Goal: Navigation & Orientation: Find specific page/section

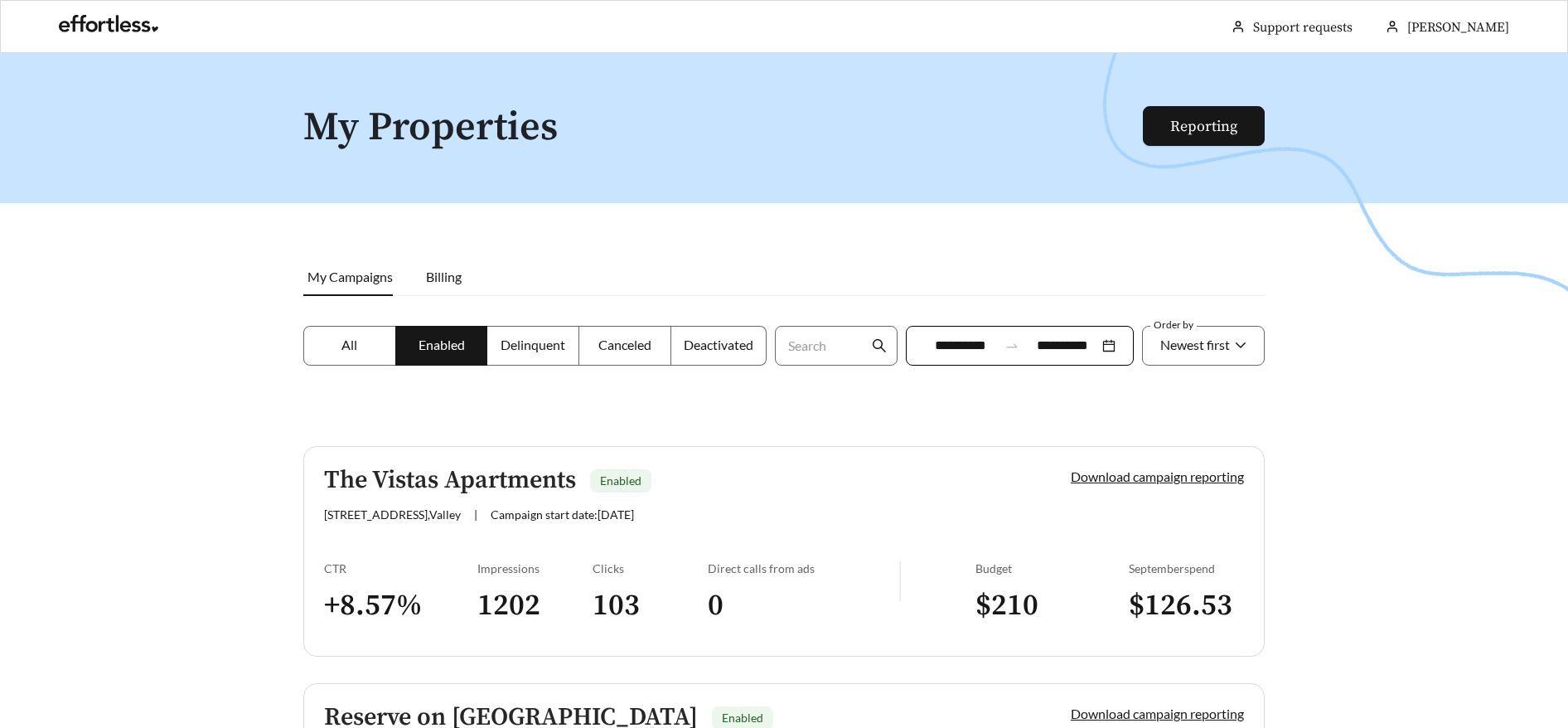
scroll to position [3, 0]
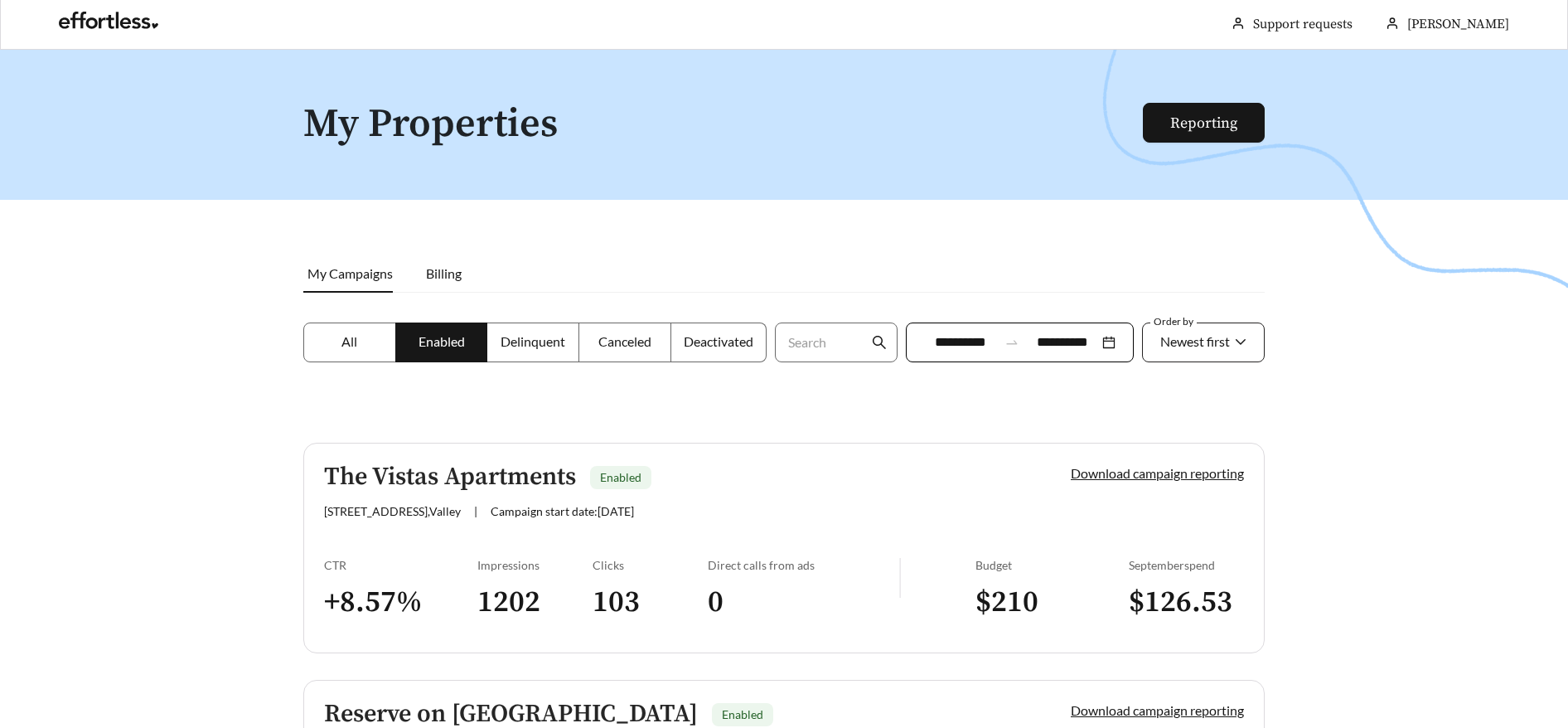
click at [1166, 340] on span "Newest first" at bounding box center [1195, 341] width 70 height 16
click at [1189, 440] on div "A-Z" at bounding box center [1202, 435] width 88 height 18
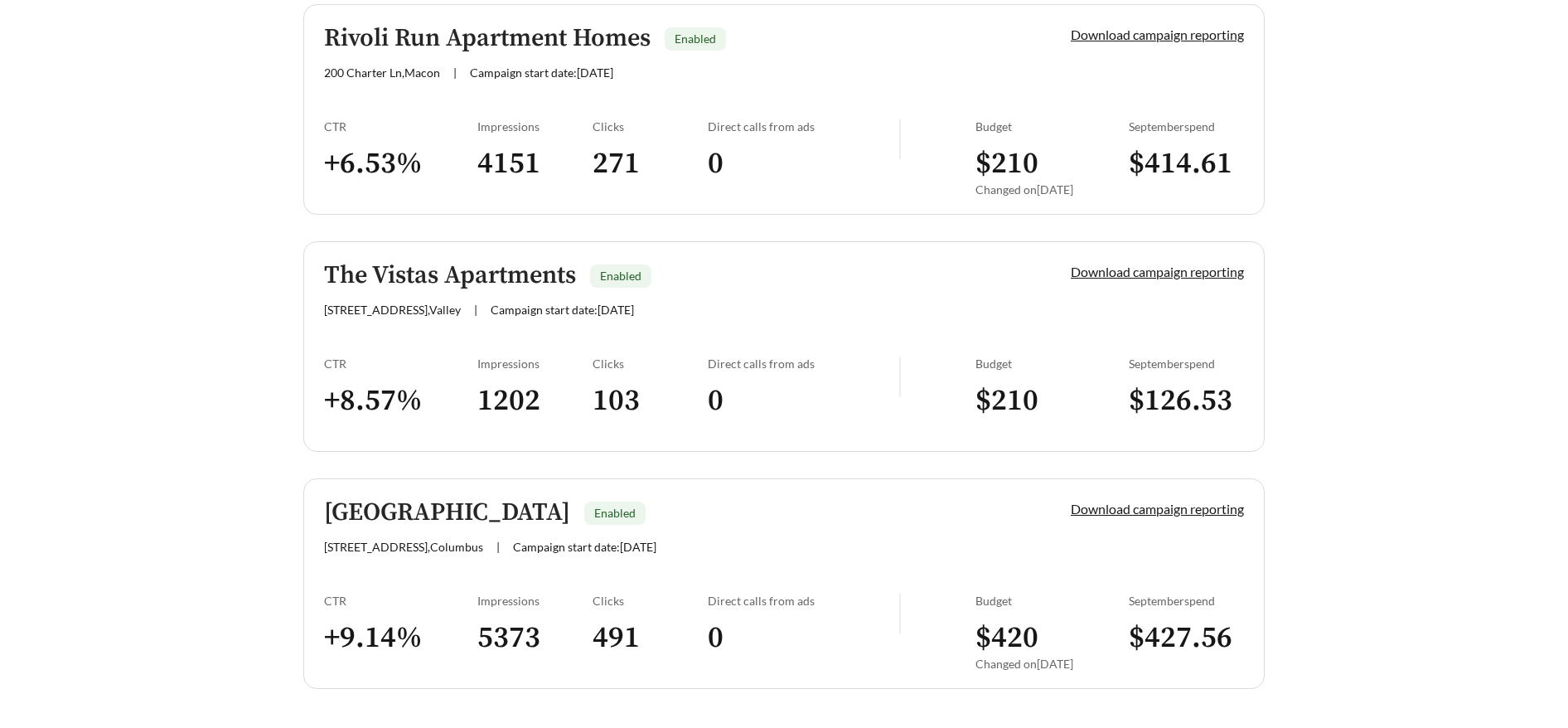
scroll to position [1869, 0]
